Goal: Task Accomplishment & Management: Complete application form

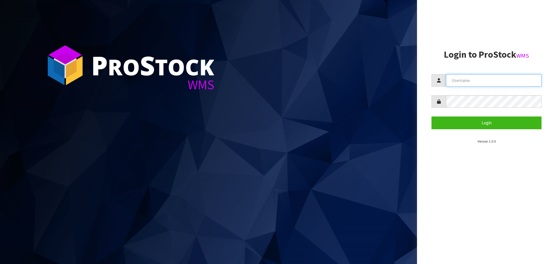
click at [477, 85] on input "text" at bounding box center [494, 80] width 96 height 12
type input "[PERSON_NAME][EMAIL_ADDRESS][DOMAIN_NAME]"
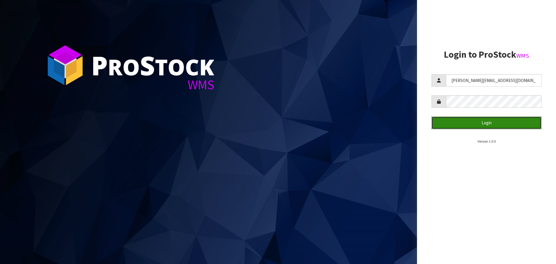
click at [481, 125] on button "Login" at bounding box center [486, 122] width 110 height 12
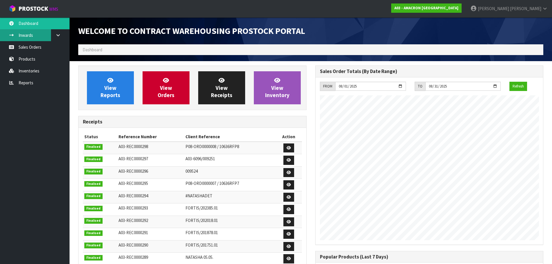
scroll to position [255, 237]
click at [29, 48] on link "Sales Orders" at bounding box center [34, 47] width 69 height 12
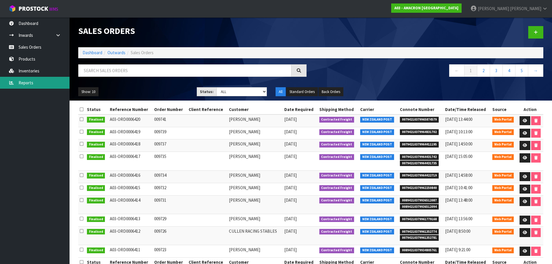
click at [25, 85] on link "Reports" at bounding box center [34, 83] width 69 height 12
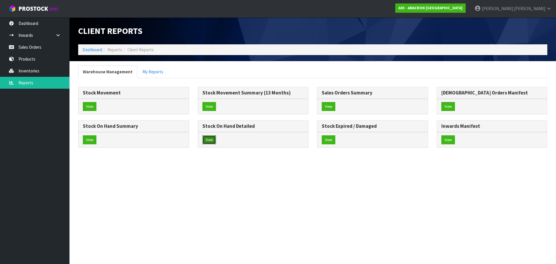
click at [208, 141] on button "View" at bounding box center [209, 139] width 14 height 9
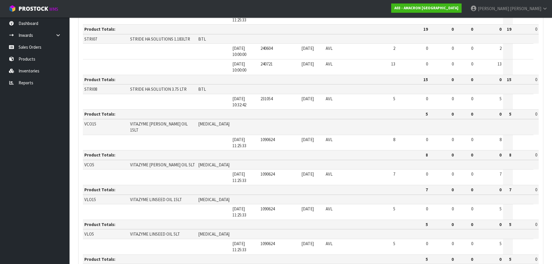
scroll to position [595, 0]
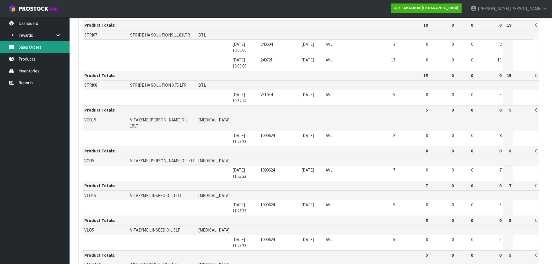
click at [37, 49] on link "Sales Orders" at bounding box center [34, 47] width 69 height 12
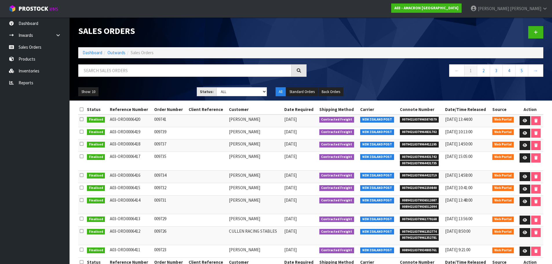
click at [544, 30] on div at bounding box center [429, 32] width 237 height 30
click at [535, 32] on icon at bounding box center [535, 32] width 4 height 4
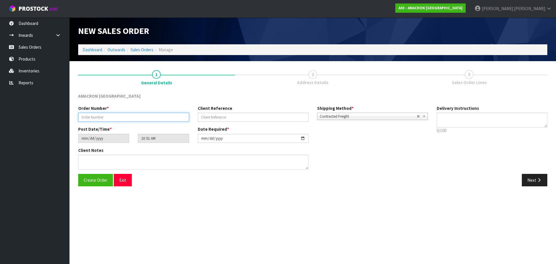
click at [127, 116] on input "text" at bounding box center [133, 117] width 111 height 9
type input "009742"
click at [529, 175] on button "Next" at bounding box center [534, 180] width 25 height 12
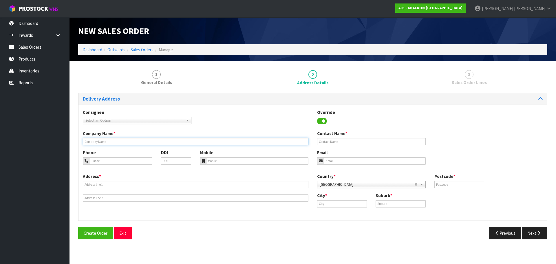
drag, startPoint x: 90, startPoint y: 139, endPoint x: 108, endPoint y: 144, distance: 18.8
click at [90, 139] on input "text" at bounding box center [196, 141] width 226 height 7
click at [92, 142] on input "text" at bounding box center [196, 141] width 226 height 7
paste input "[PERSON_NAME]"
type input "[PERSON_NAME]"
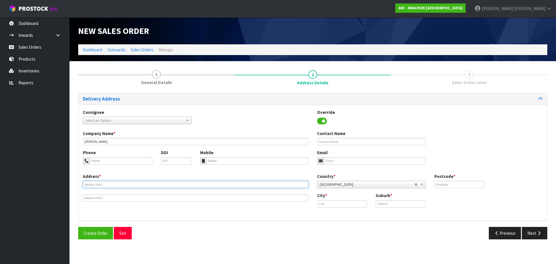
drag, startPoint x: 149, startPoint y: 182, endPoint x: 159, endPoint y: 187, distance: 11.0
click at [149, 182] on input "text" at bounding box center [196, 184] width 226 height 7
paste input "[GEOGRAPHIC_DATA][STREET_ADDRESS]"
type input "[GEOGRAPHIC_DATA][STREET_ADDRESS]"
click at [340, 202] on input "text" at bounding box center [342, 203] width 50 height 7
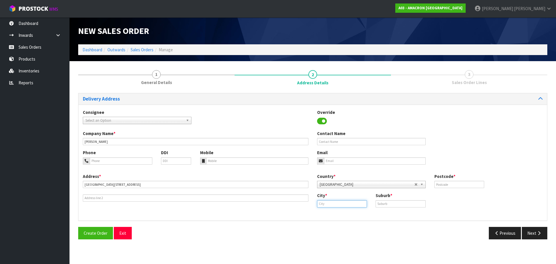
paste input "Wanganui"
type input "Wanganui"
click at [387, 205] on input "text" at bounding box center [401, 203] width 50 height 7
paste input "WANGANUI"
type input "WANGANUI"
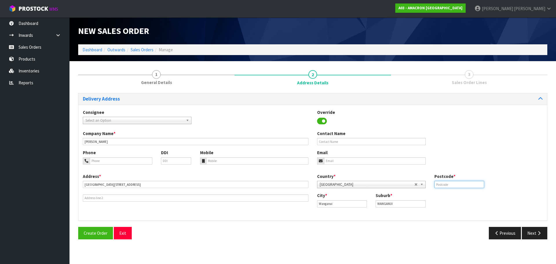
click at [450, 182] on input "text" at bounding box center [459, 184] width 50 height 7
type input "4500"
drag, startPoint x: 114, startPoint y: 163, endPoint x: 154, endPoint y: 161, distance: 40.3
click at [117, 162] on input "tel" at bounding box center [121, 160] width 63 height 7
paste input "+ [PHONE_NUMBER]"
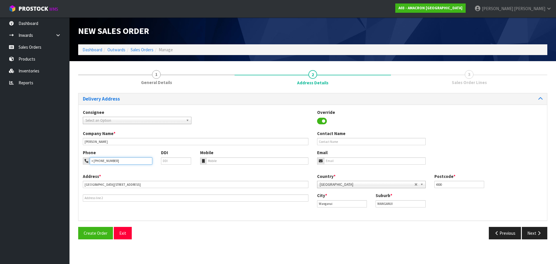
type input "+ [PHONE_NUMBER]"
click at [215, 156] on div "Mobile" at bounding box center [254, 156] width 117 height 15
click at [216, 158] on input "tel" at bounding box center [257, 160] width 103 height 7
paste input "+ [PHONE_NUMBER]"
type input "+ [PHONE_NUMBER]"
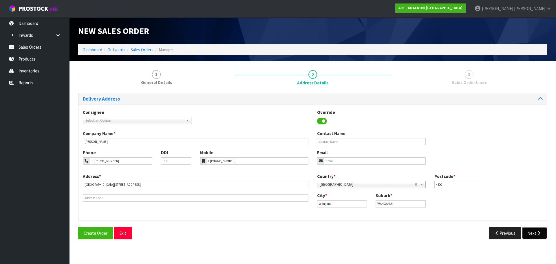
click at [528, 230] on button "Next" at bounding box center [534, 233] width 25 height 12
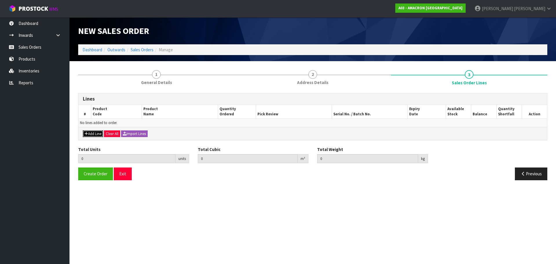
click at [90, 135] on button "Add Line" at bounding box center [93, 133] width 20 height 7
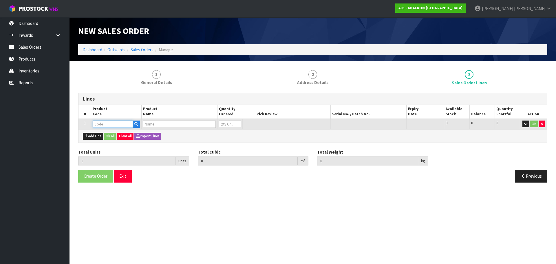
click at [109, 120] on input "text" at bounding box center [113, 123] width 40 height 7
type input "PVRS"
click at [130, 138] on link "PVRS 5" at bounding box center [116, 134] width 46 height 8
type input "PVRS5"
type input "0.000000"
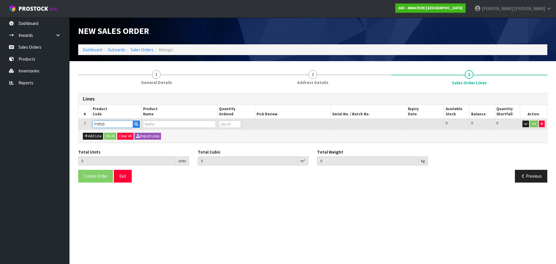
type input "0.000"
type input "PLUSVITAL RACING SYRUP 5L"
type input "0"
click at [225, 127] on input "0" at bounding box center [230, 123] width 22 height 7
type input "0"
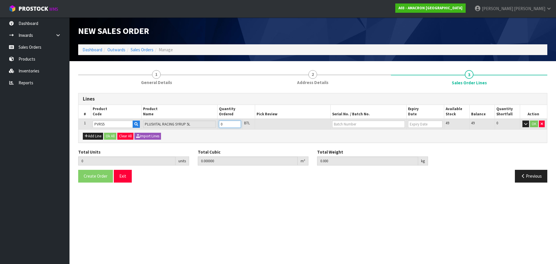
type input "0"
type input "1"
type input "0.00957"
type input "6.5"
type input "1"
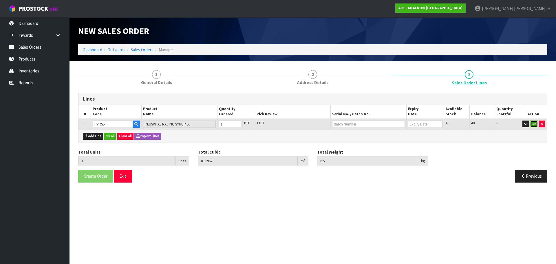
click at [534, 126] on button "OK" at bounding box center [534, 123] width 8 height 7
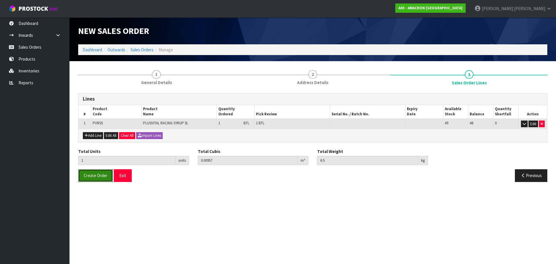
click at [94, 174] on span "Create Order" at bounding box center [96, 176] width 24 height 6
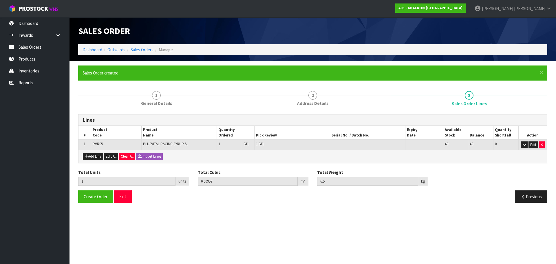
click at [527, 178] on div "Total Units 1 units Total Cubic 0.00957 m³ Total Weight 6.5 kg" at bounding box center [313, 179] width 478 height 21
click at [526, 195] on button "Previous" at bounding box center [531, 196] width 32 height 12
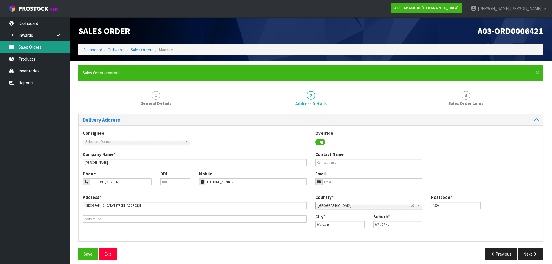
click at [31, 47] on link "Sales Orders" at bounding box center [34, 47] width 69 height 12
